Goal: Information Seeking & Learning: Learn about a topic

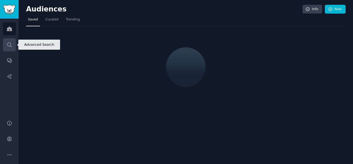
click at [10, 46] on icon "Sidebar" at bounding box center [10, 45] width 6 height 6
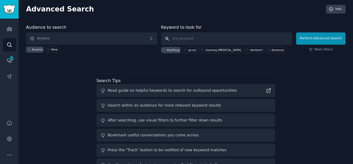
click at [178, 38] on input "text" at bounding box center [226, 38] width 131 height 13
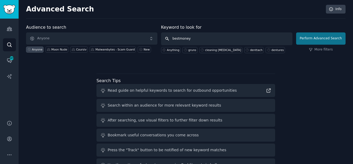
type input "bestmoney"
click at [316, 35] on button "Perform Advanced Search" at bounding box center [320, 38] width 49 height 12
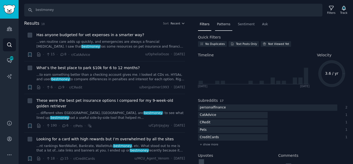
click at [226, 25] on span "Patterns" at bounding box center [223, 24] width 13 height 5
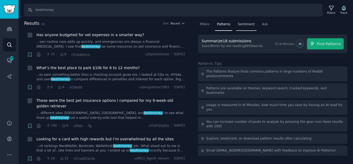
click at [238, 24] on span "Sentiment" at bounding box center [246, 24] width 17 height 5
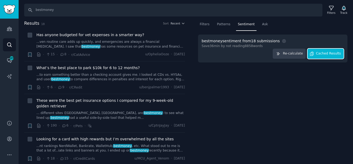
click at [321, 55] on span "Cached Results" at bounding box center [328, 53] width 25 height 5
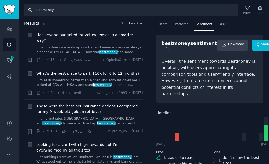
click at [200, 9] on input "bestmoney" at bounding box center [131, 10] width 215 height 13
type input "local [PERSON_NAME]"
